Goal: Navigation & Orientation: Find specific page/section

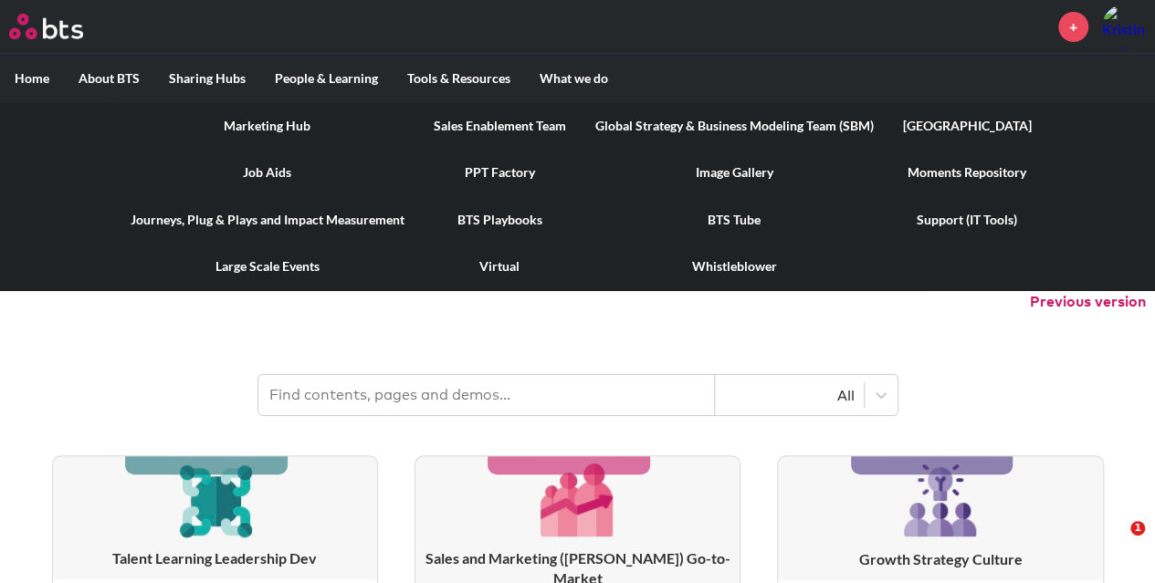
click at [283, 123] on link "Marketing Hub" at bounding box center [267, 125] width 303 height 47
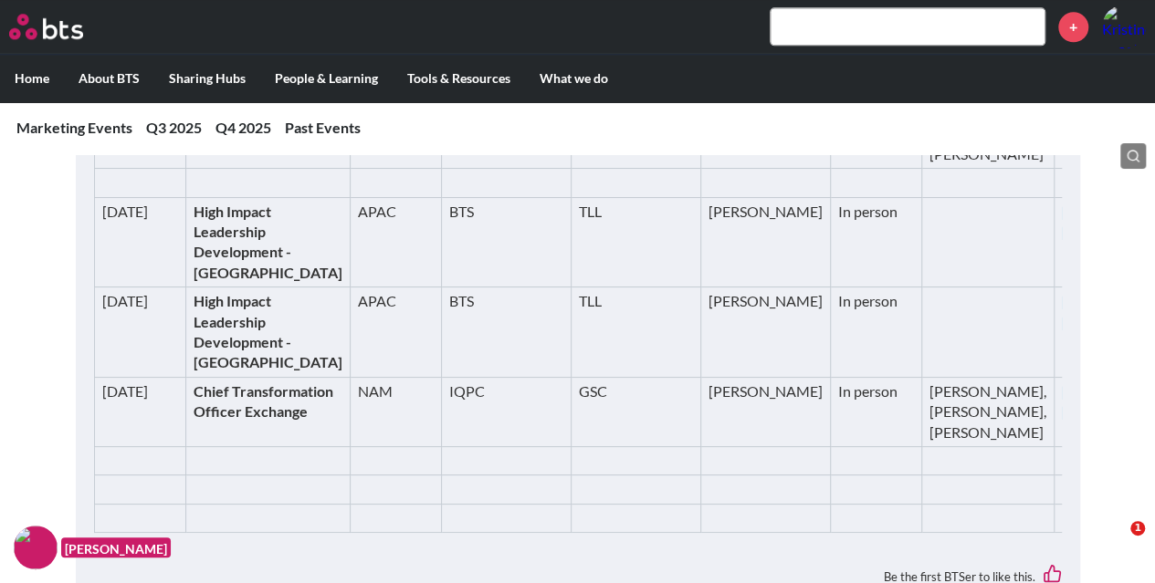
scroll to position [1169, 0]
